Goal: Communication & Community: Answer question/provide support

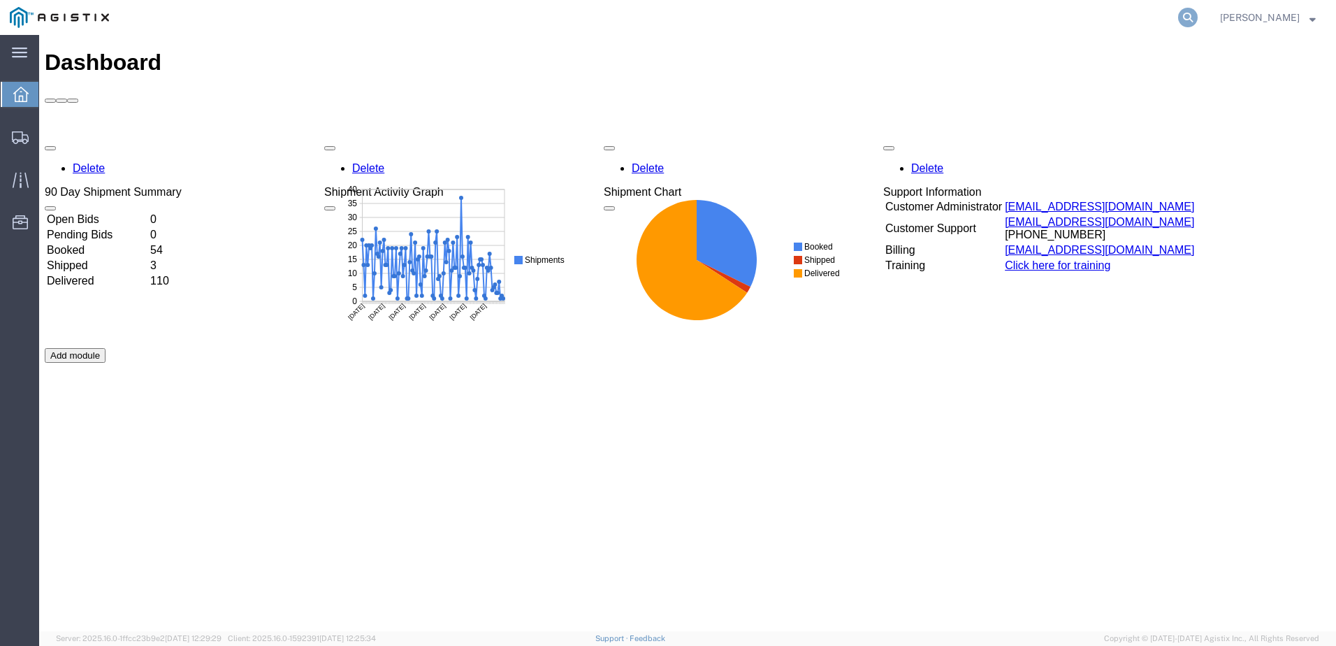
click at [1198, 20] on icon at bounding box center [1188, 18] width 20 height 20
click at [856, 21] on input "search" at bounding box center [965, 18] width 425 height 34
paste input "56458011"
type input "56458011"
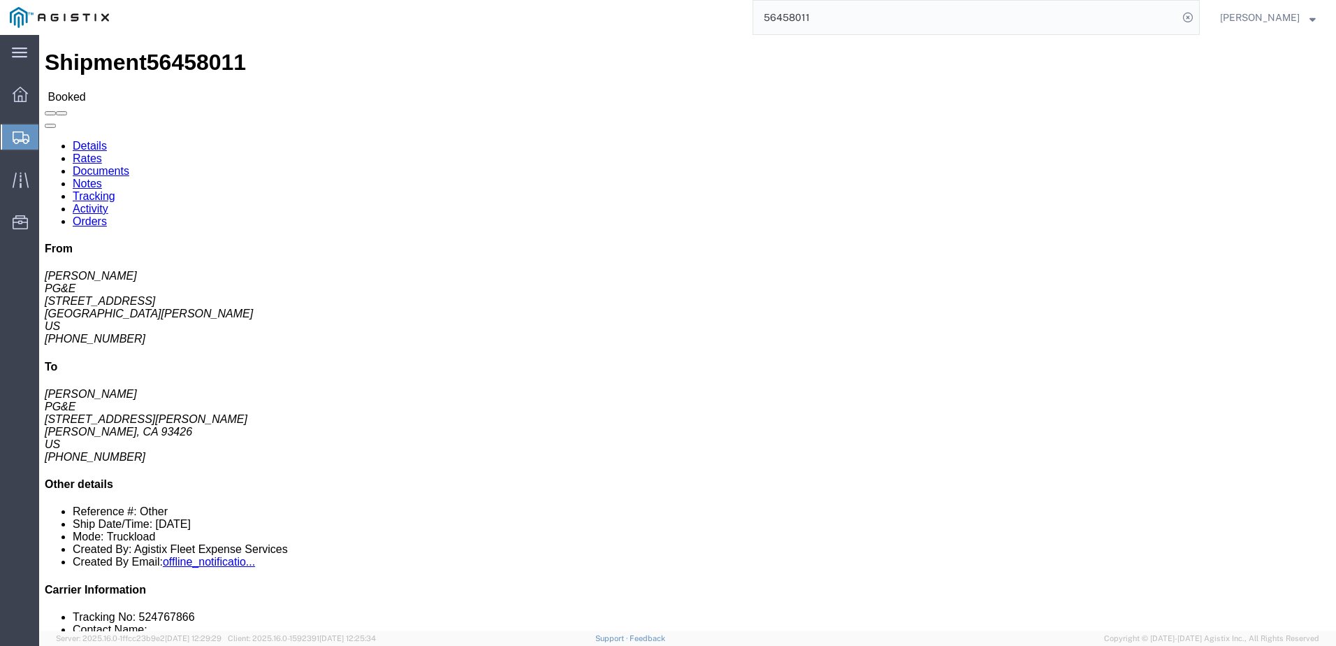
click span
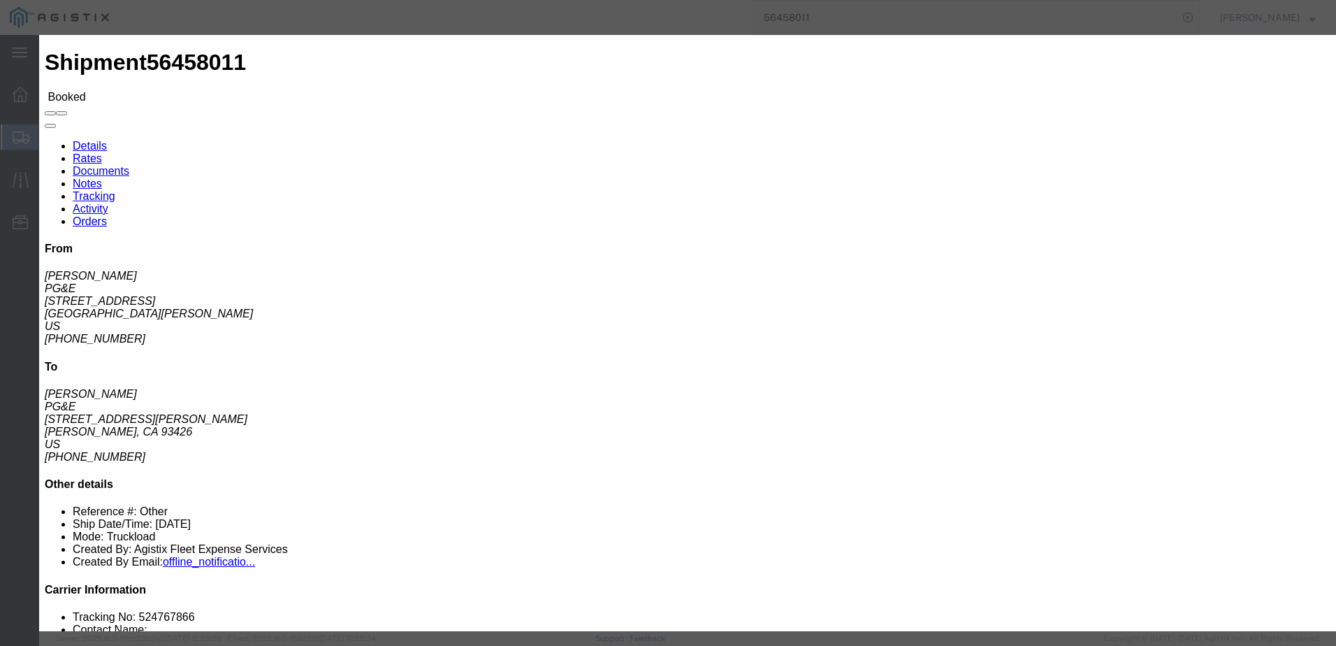
click input "text"
type input "[EMAIL_ADDRESS][DOMAIN_NAME]"
click input "PGE Fleet Bill Of Lading"
checkbox input "true"
click button "Send"
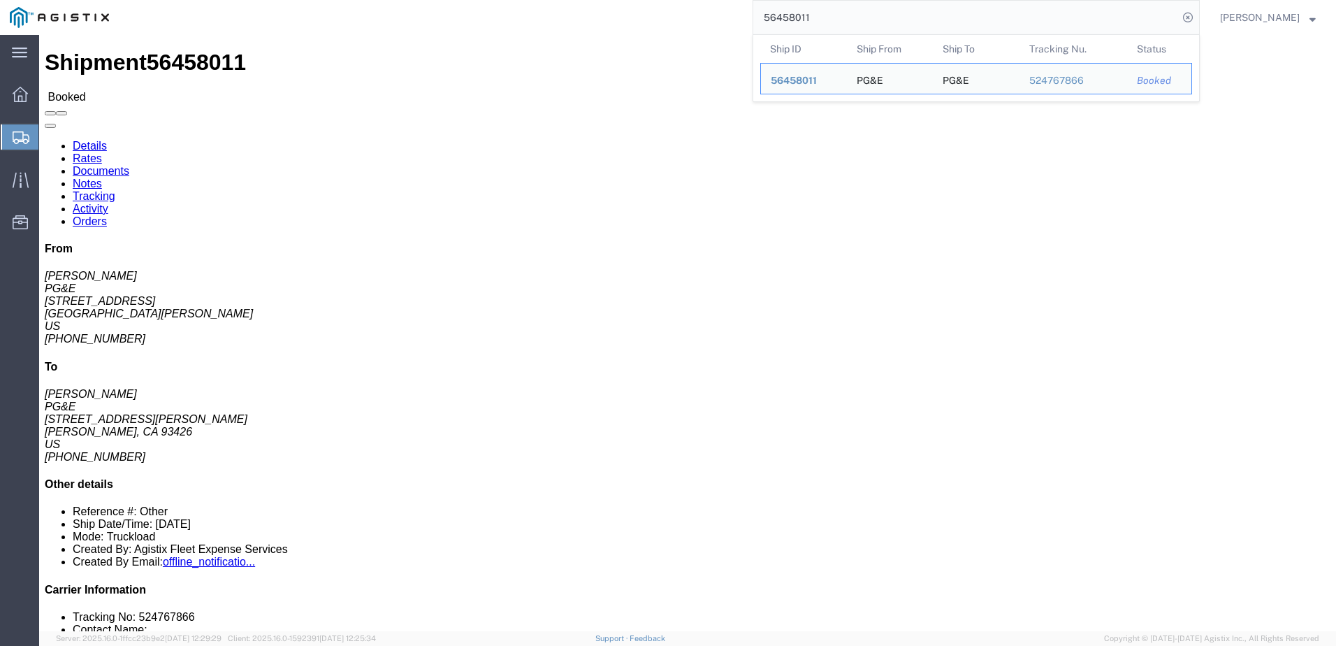
drag, startPoint x: 881, startPoint y: 24, endPoint x: 778, endPoint y: 22, distance: 103.5
click at [780, 21] on input "56458011" at bounding box center [965, 18] width 425 height 34
paste input "359856"
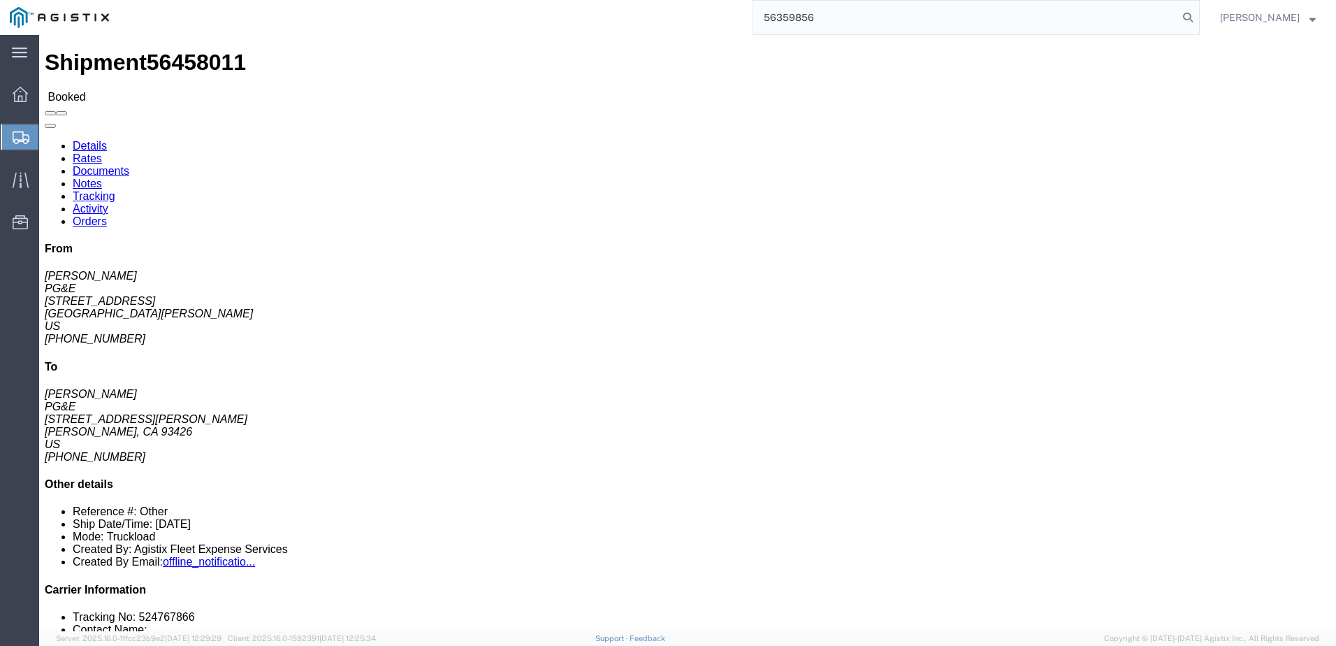
type input "56359856"
click span
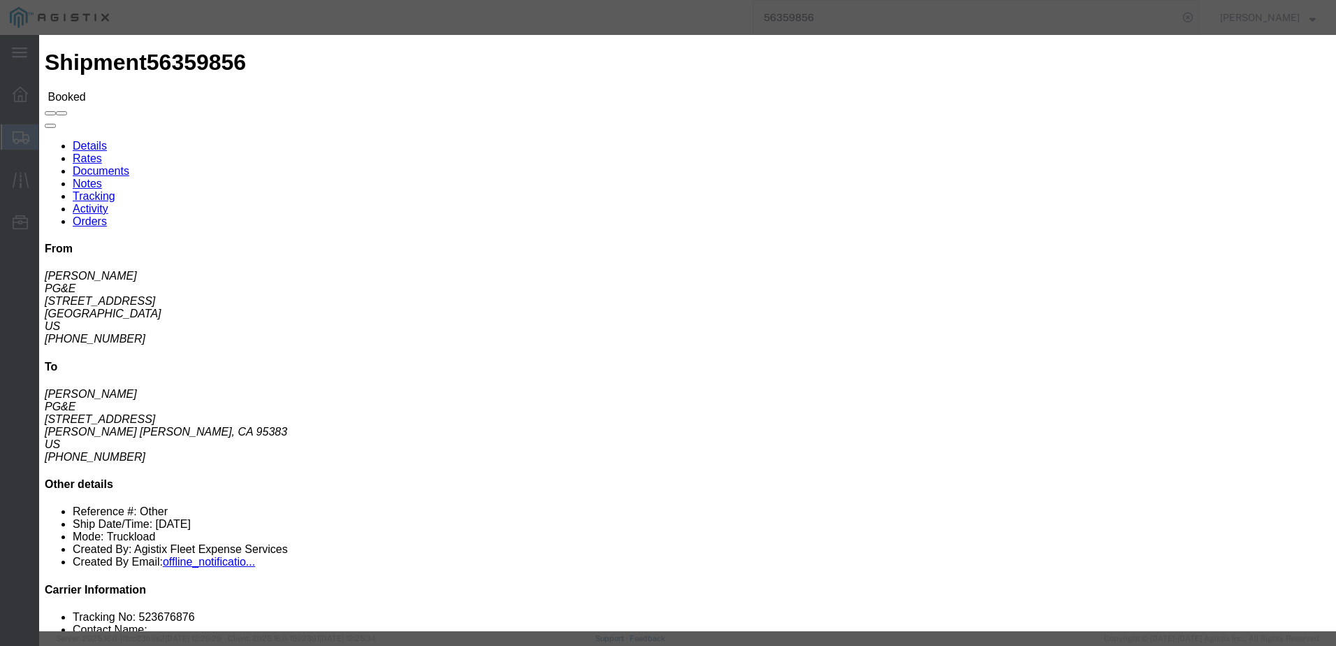
click input "text"
type input "[EMAIL_ADDRESS][DOMAIN_NAME]"
click input "PGE Fleet Bill Of Lading"
checkbox input "true"
click button "Send"
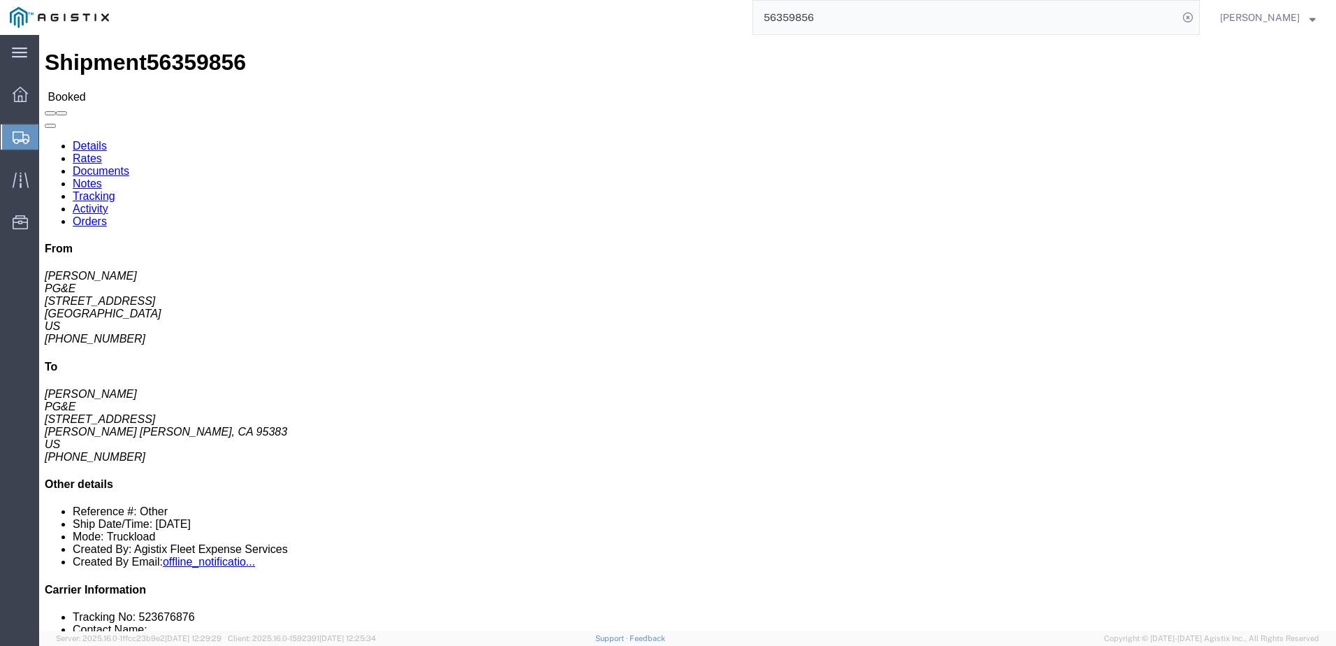
click span
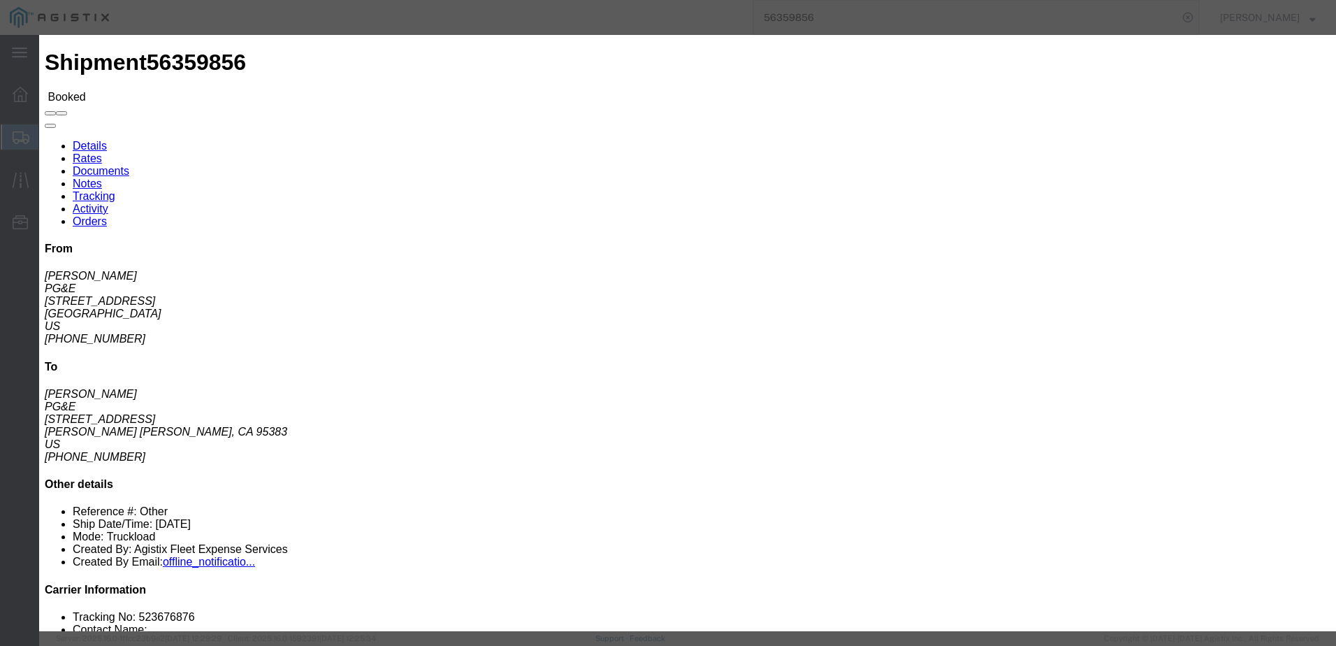
click input "text"
type input "Enter Email Address"
click icon "button"
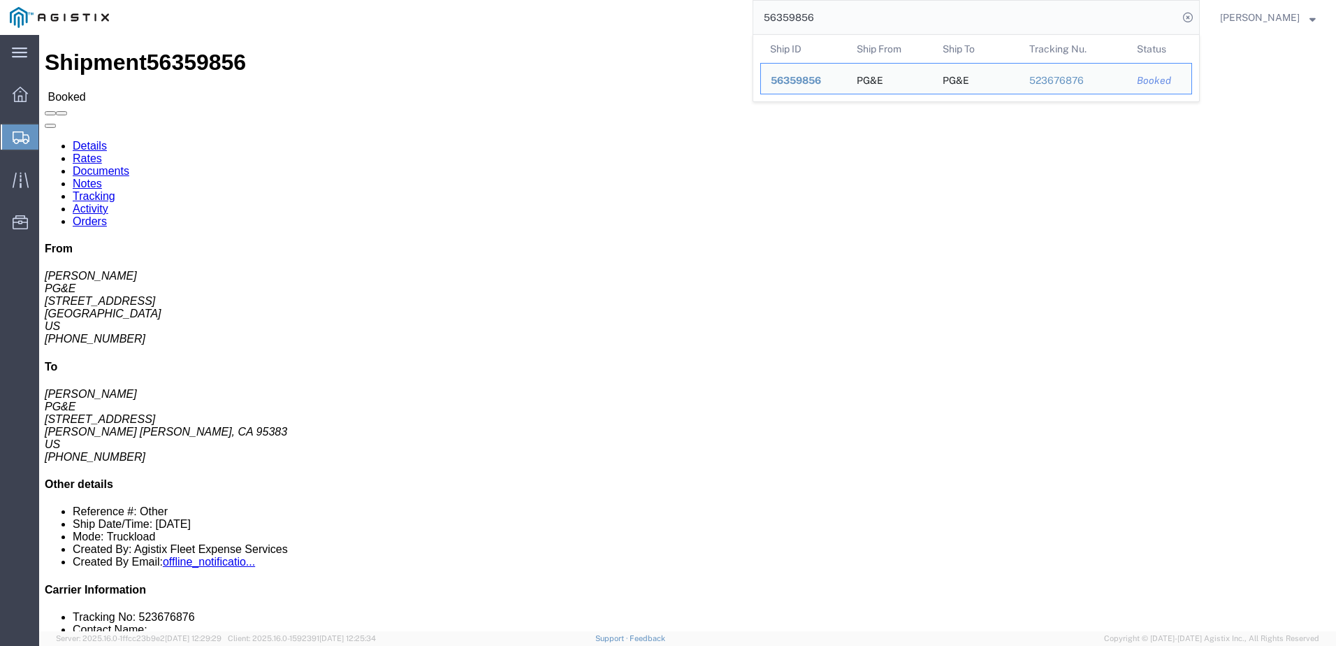
drag, startPoint x: 861, startPoint y: 22, endPoint x: 789, endPoint y: 16, distance: 72.3
click at [789, 16] on input "56359856" at bounding box center [965, 18] width 425 height 34
paste input "87"
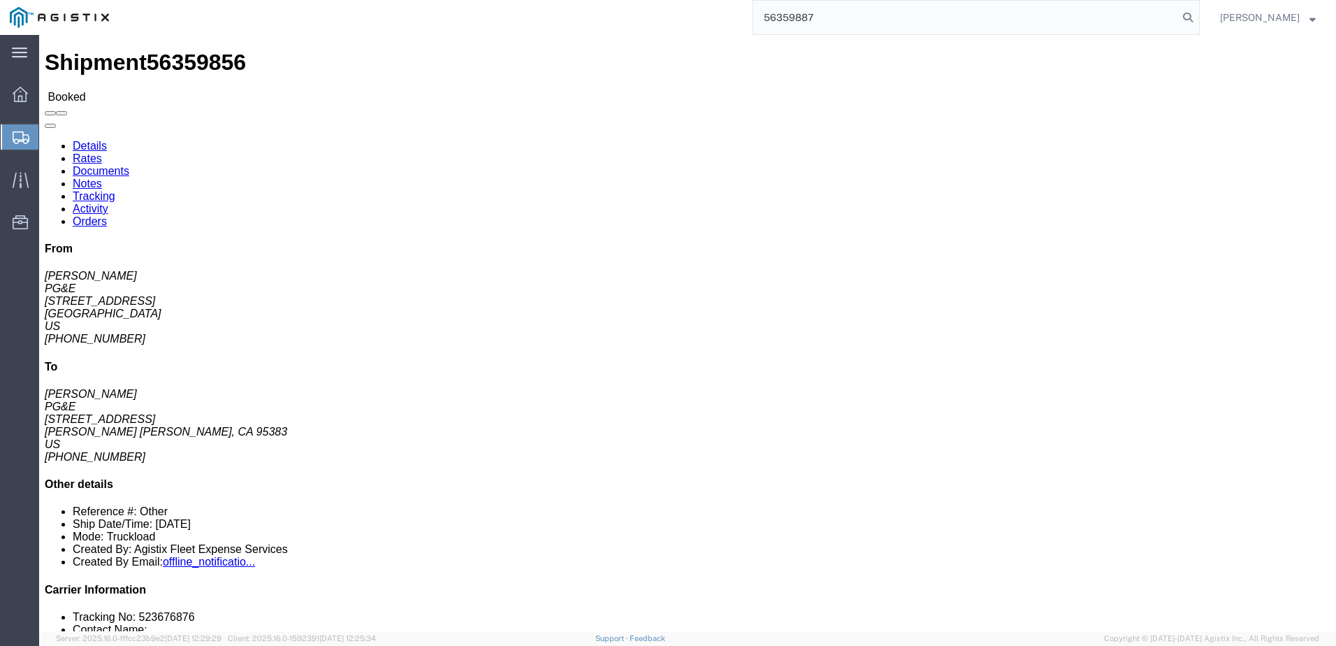
type input "56359887"
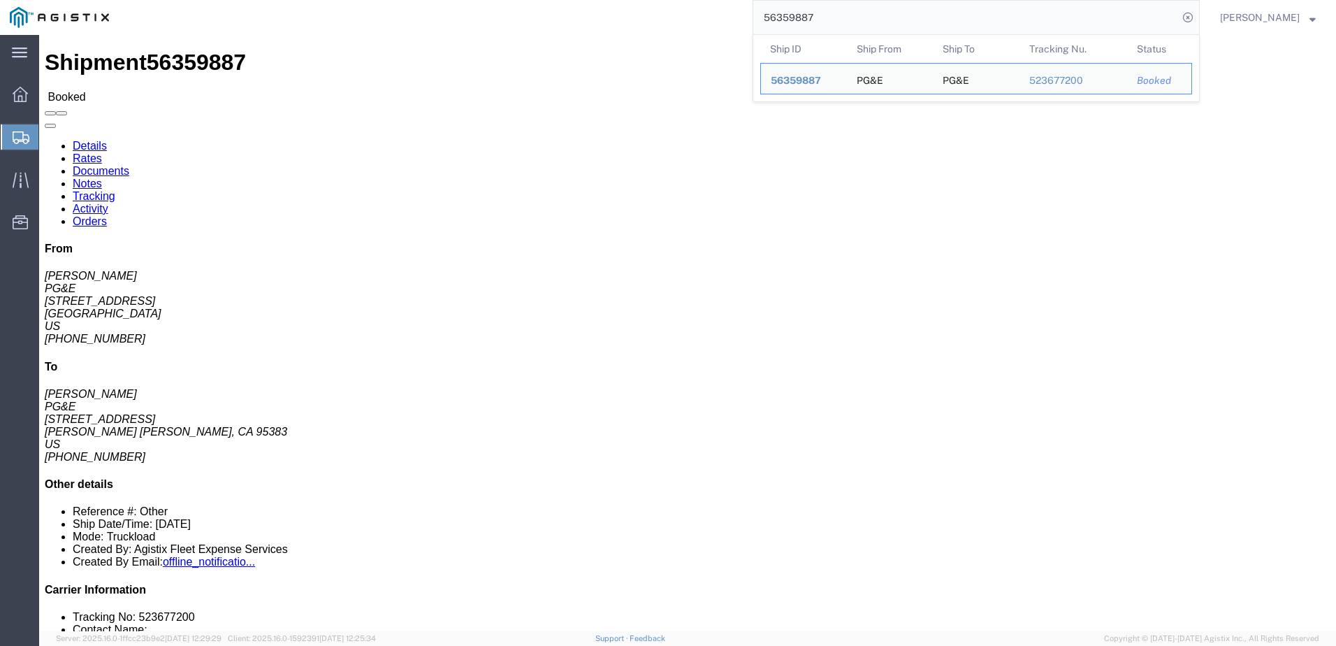
click p "General: Other Customer Ref: 56359887 Customer Ref: FBED Route: CN-W92429383 Ro…"
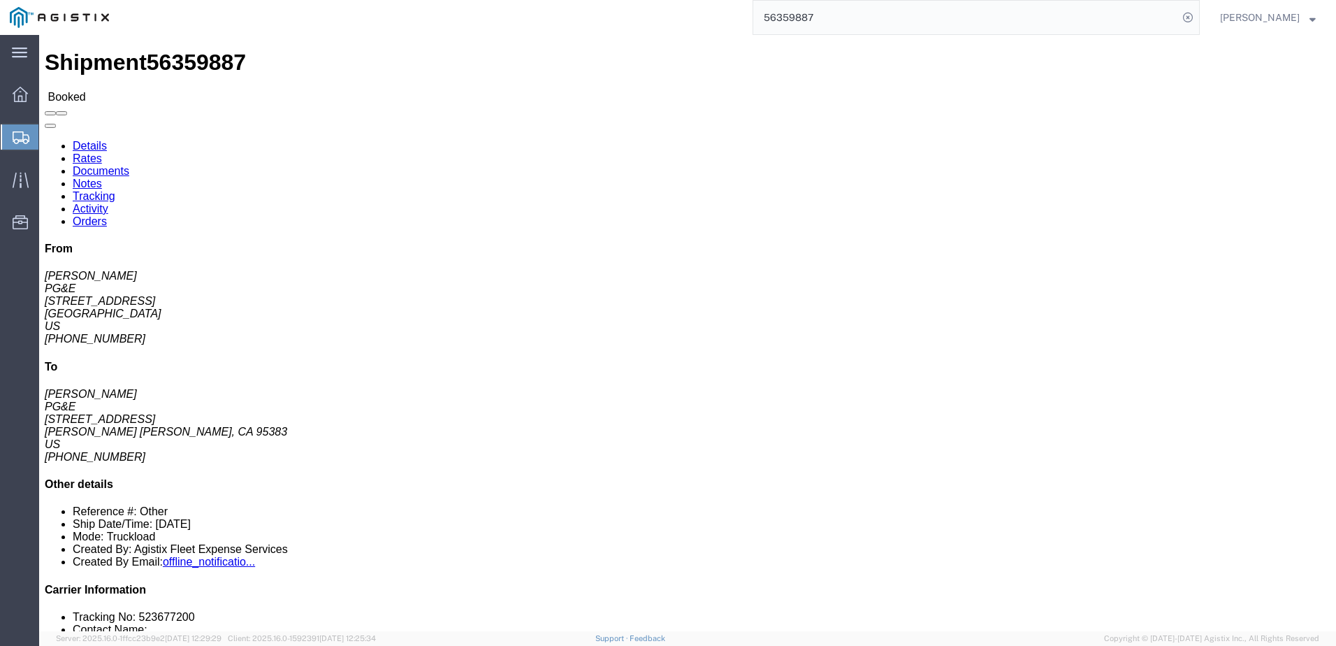
click span
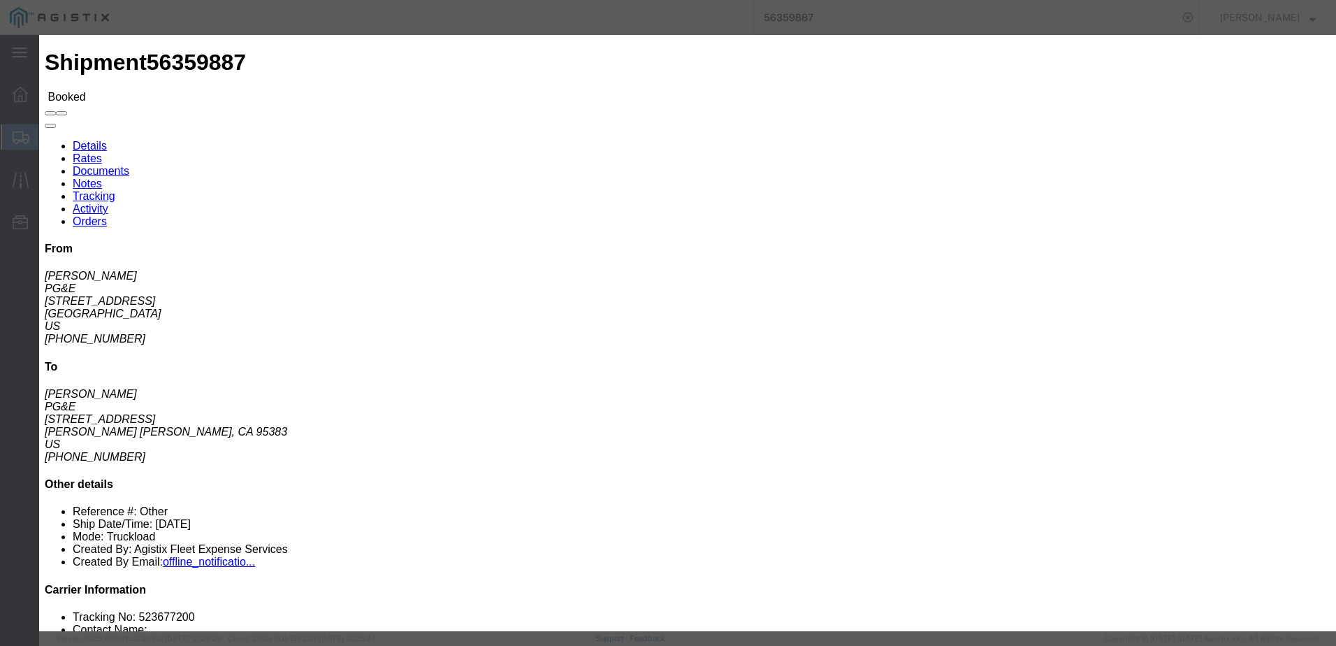
click input "text"
type input "[EMAIL_ADDRESS][DOMAIN_NAME]"
click input "PGE Fleet Bill Of Lading"
checkbox input "true"
click button "Send"
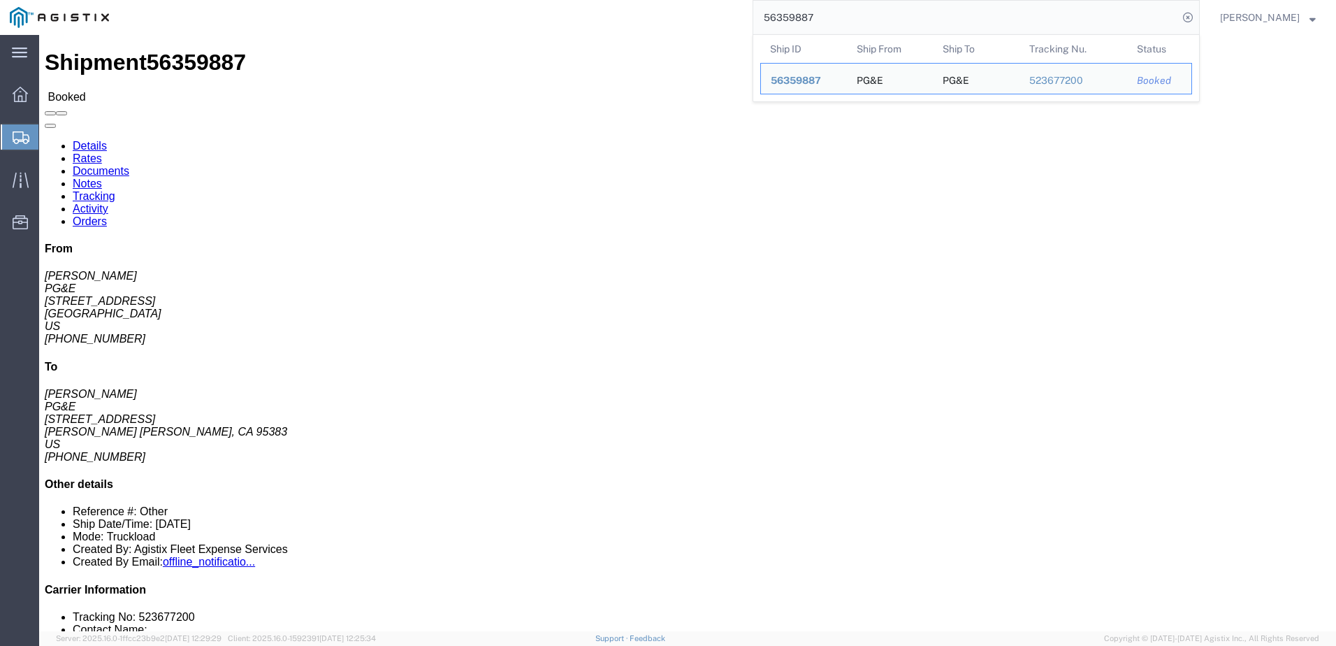
drag, startPoint x: 876, startPoint y: 24, endPoint x: 752, endPoint y: 19, distance: 124.5
click at [752, 19] on div "56359887 Ship ID Ship From Ship To Tracking Nu. Status Ship ID 56359887 Ship Fr…" at bounding box center [659, 17] width 1081 height 35
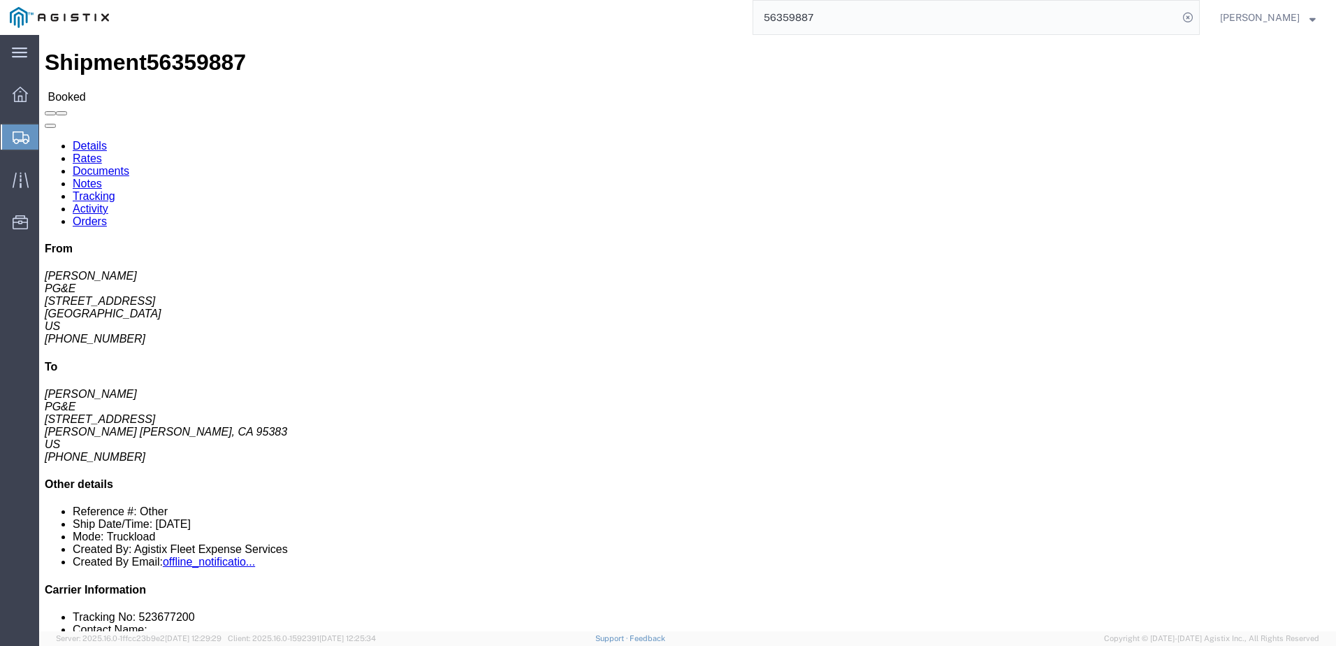
paste input "925"
type input "56359925"
click span
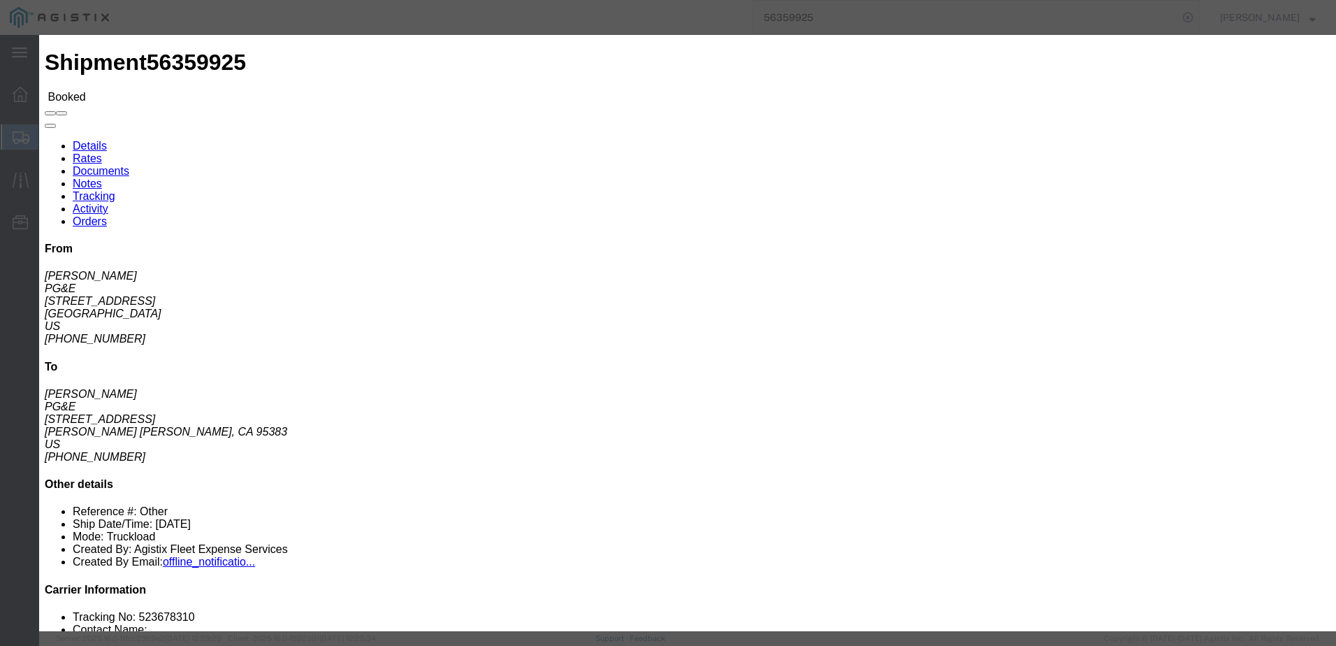
click input "text"
type input "[EMAIL_ADDRESS][DOMAIN_NAME]"
click input "PGE Fleet Bill Of Lading"
checkbox input "true"
click button "Send"
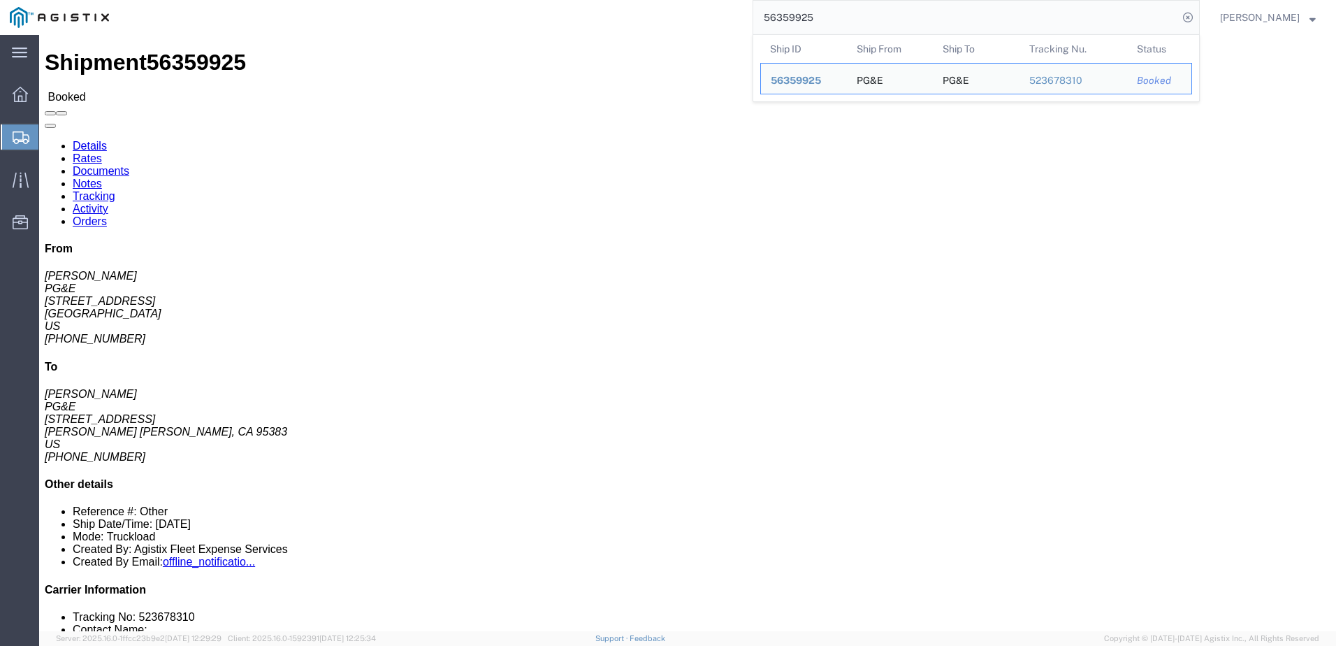
drag, startPoint x: 899, startPoint y: 23, endPoint x: 765, endPoint y: 22, distance: 134.2
click at [765, 22] on div "56359925 Ship ID Ship From Ship To Tracking Nu. Status Ship ID 56359925 Ship Fr…" at bounding box center [659, 17] width 1081 height 35
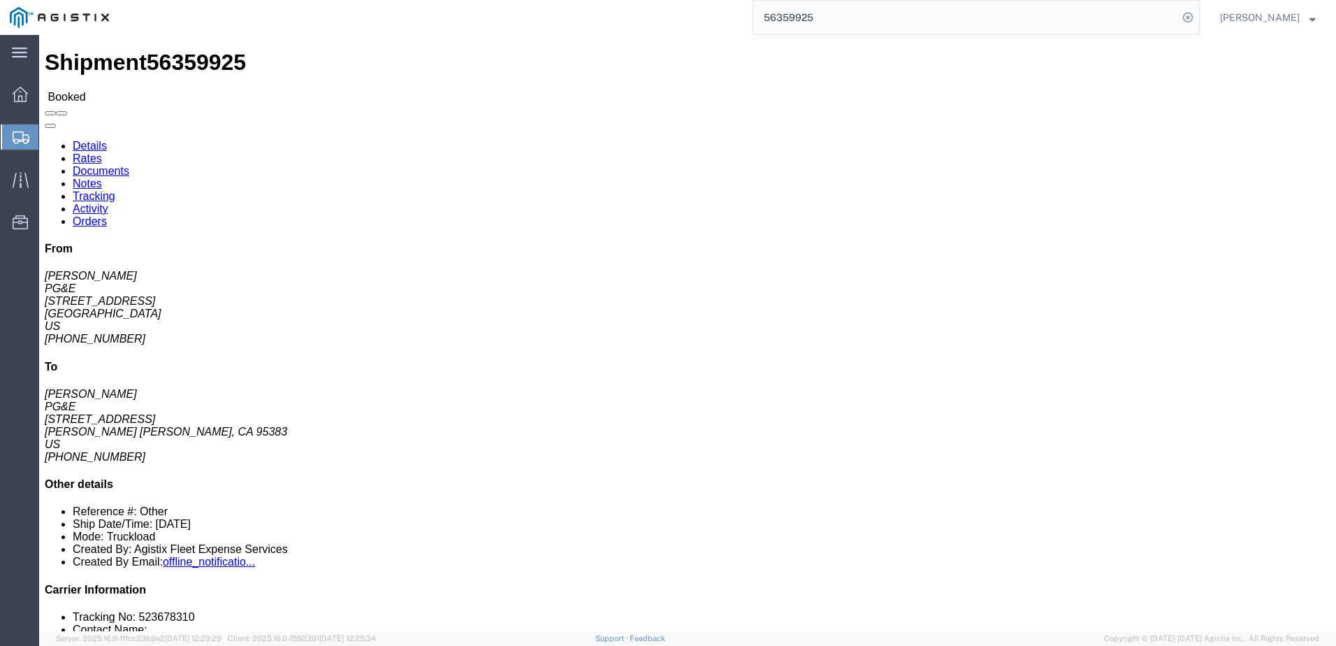
paste input "459168"
type input "56459168"
click span
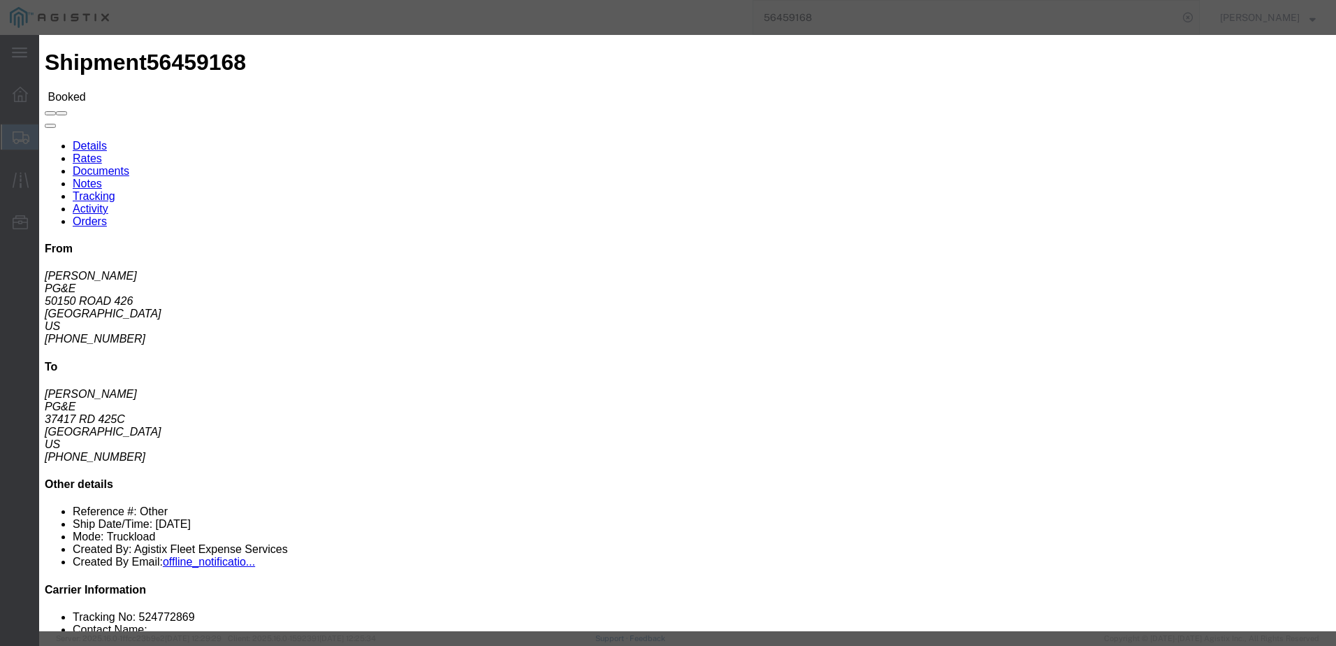
click input "text"
type input "[EMAIL_ADDRESS][DOMAIN_NAME]"
click input "PGE Fleet Bill Of Lading"
checkbox input "true"
click button "Send"
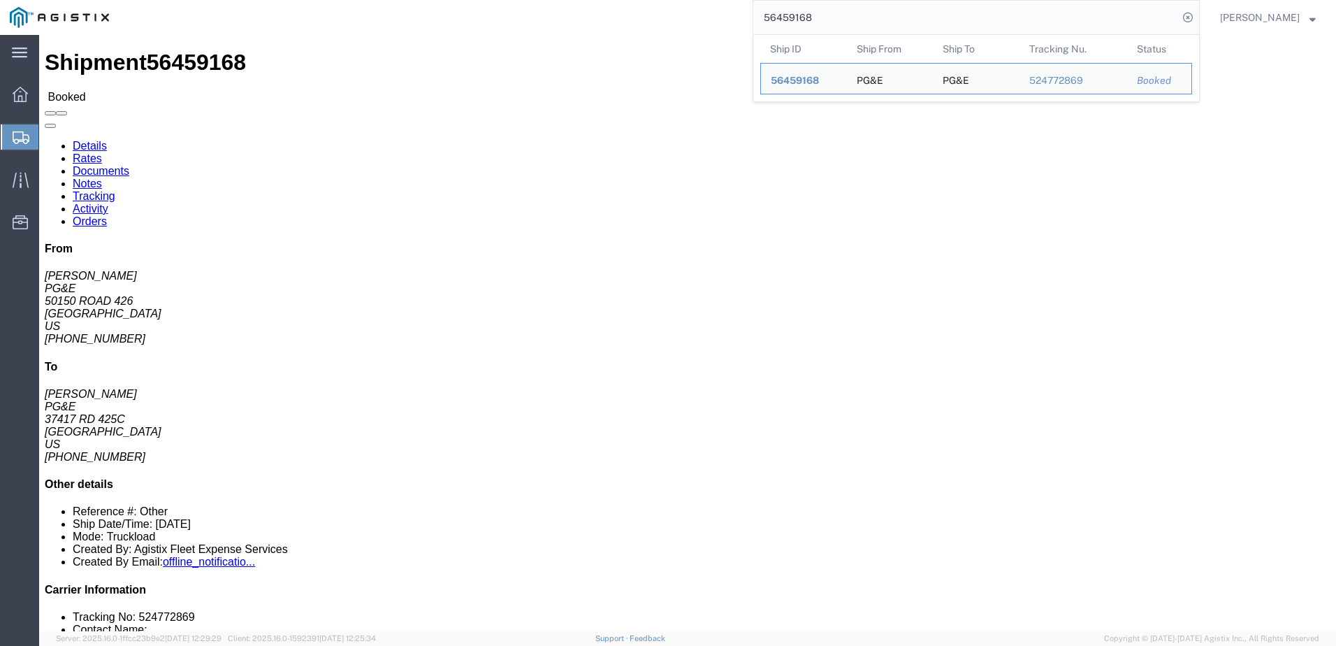
drag, startPoint x: 854, startPoint y: 17, endPoint x: 790, endPoint y: 17, distance: 64.3
click at [790, 17] on input "56459168" at bounding box center [965, 18] width 425 height 34
paste input "86"
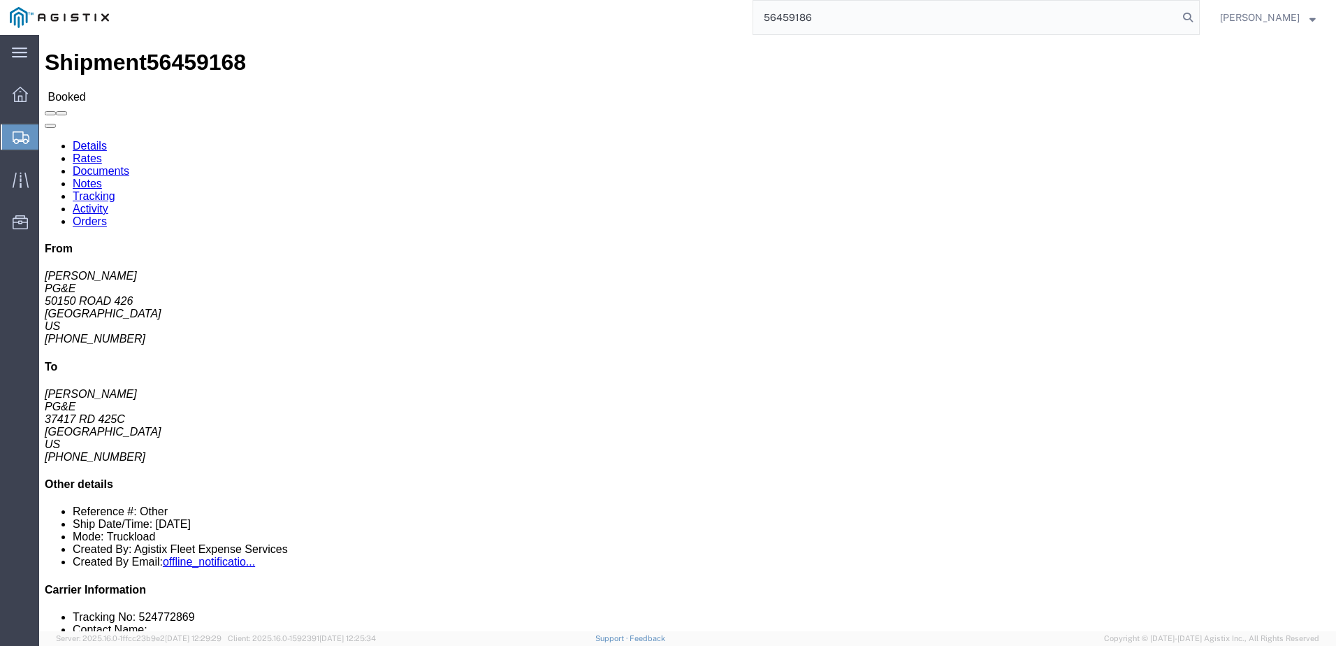
type input "56459186"
click span
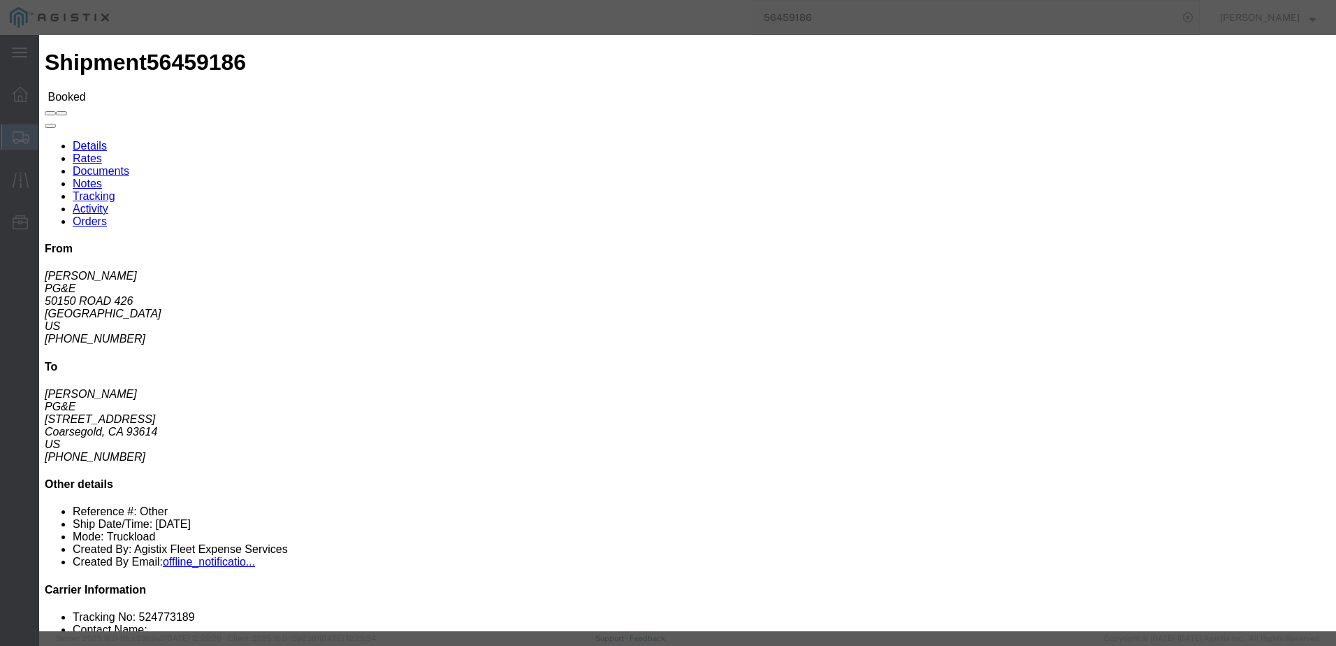
click input "text"
type input "[EMAIL_ADDRESS][DOMAIN_NAME]"
click input "PGE Fleet Bill Of Lading"
checkbox input "true"
click button "Send"
